Goal: Information Seeking & Learning: Learn about a topic

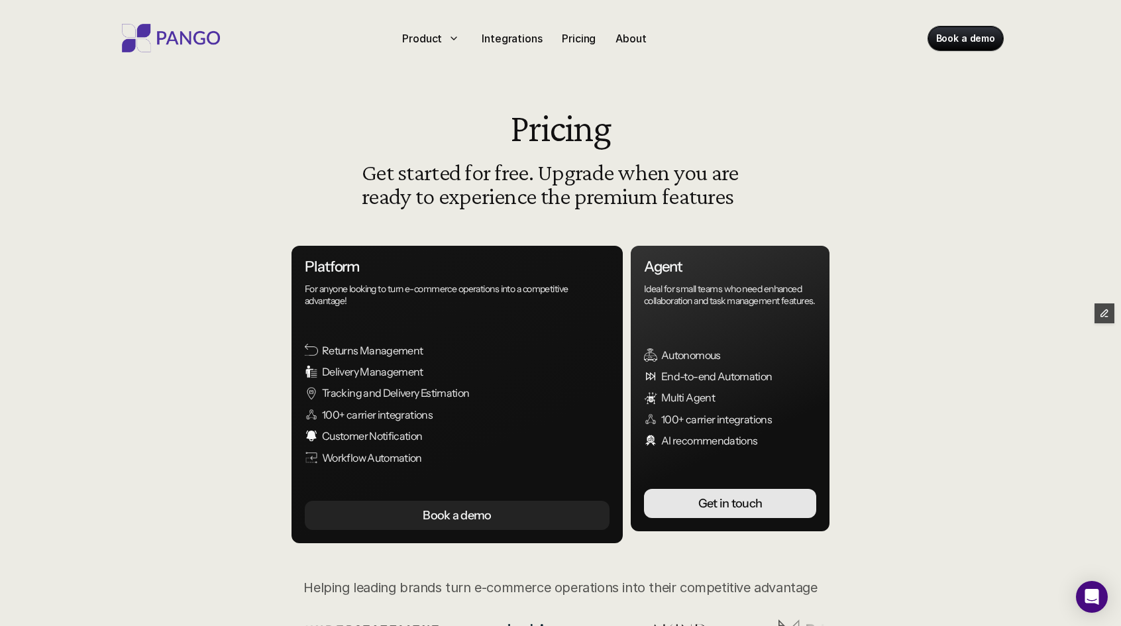
click at [174, 23] on div at bounding box center [175, 38] width 114 height 34
click at [172, 36] on img at bounding box center [171, 38] width 106 height 28
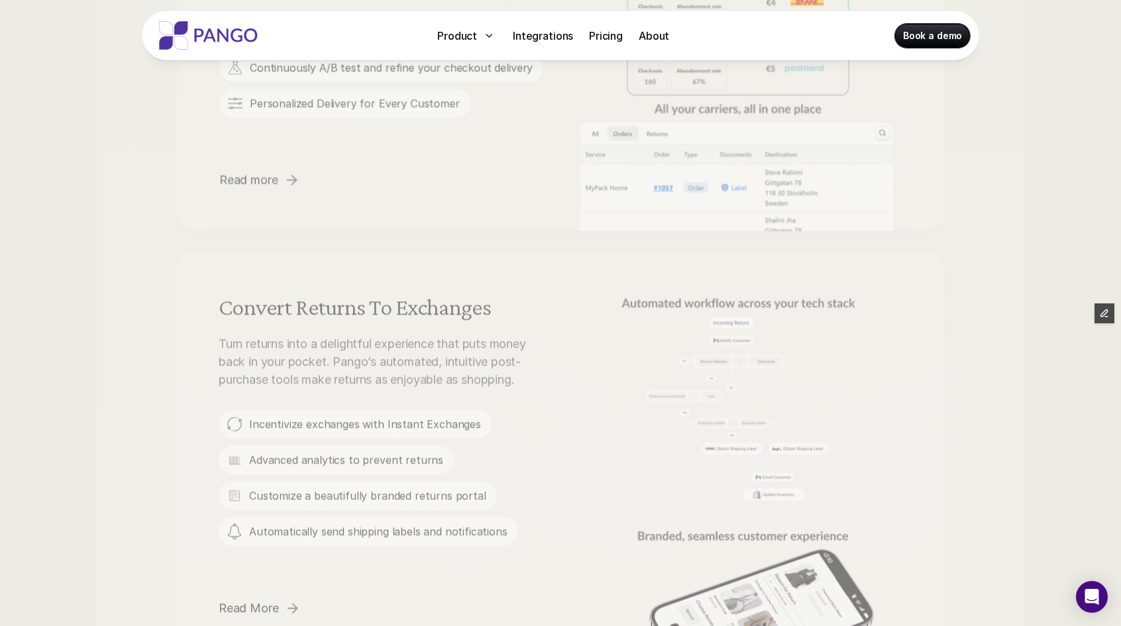
scroll to position [1158, 0]
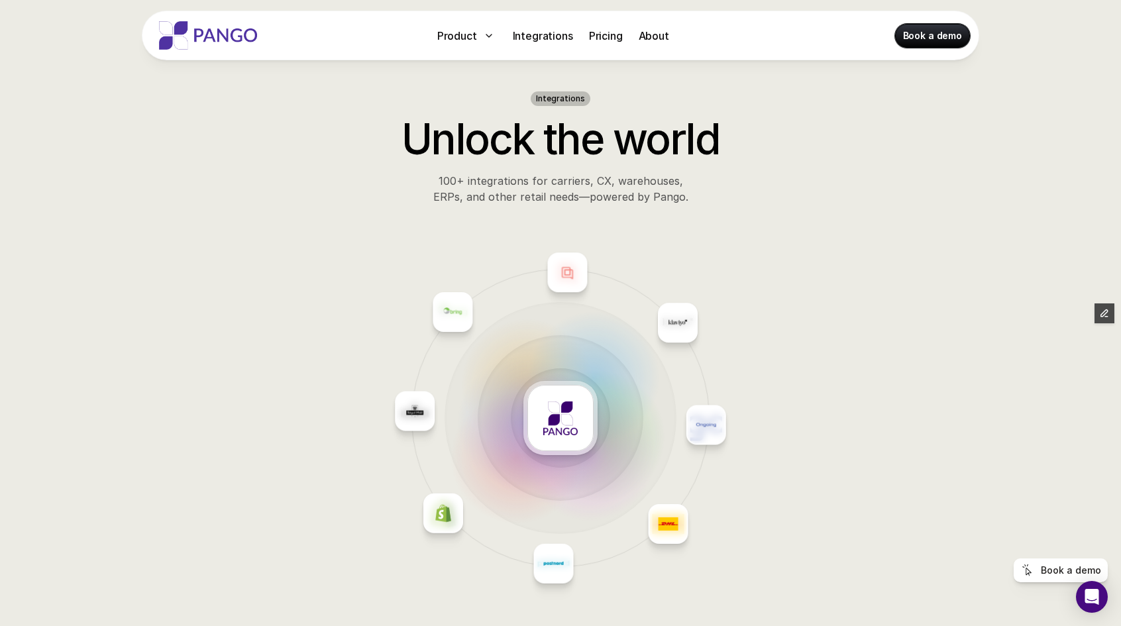
scroll to position [527, 0]
